Goal: Check status

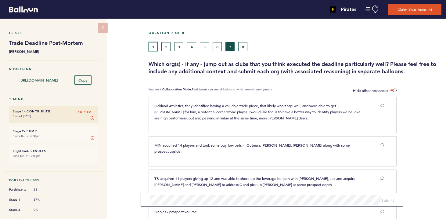
click at [155, 46] on button "1" at bounding box center [152, 46] width 9 height 9
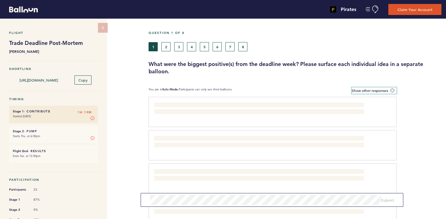
click at [394, 90] on span at bounding box center [393, 90] width 6 height 2
click at [0, 0] on input "Show other responses" at bounding box center [0, 0] width 0 height 0
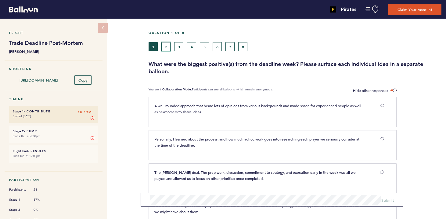
click at [168, 49] on button "2" at bounding box center [165, 46] width 9 height 9
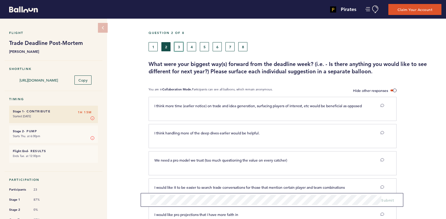
click at [177, 46] on button "3" at bounding box center [178, 46] width 9 height 9
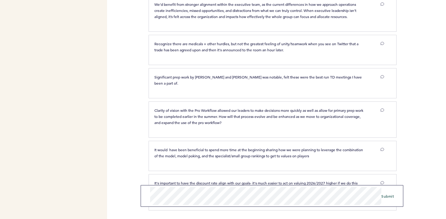
scroll to position [559, 0]
